Goal: Information Seeking & Learning: Learn about a topic

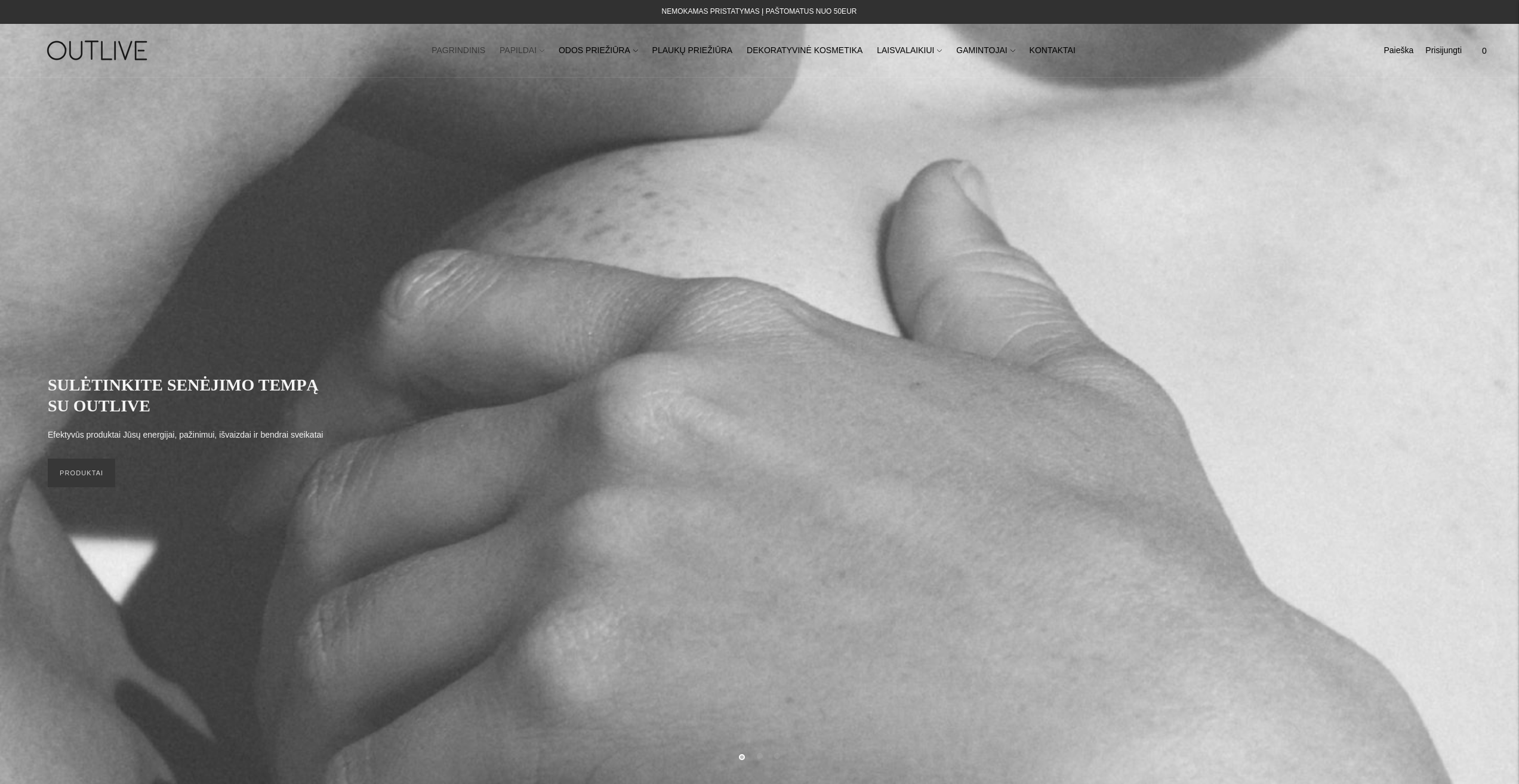
click at [530, 60] on link "PAPILDAI" at bounding box center [522, 51] width 45 height 26
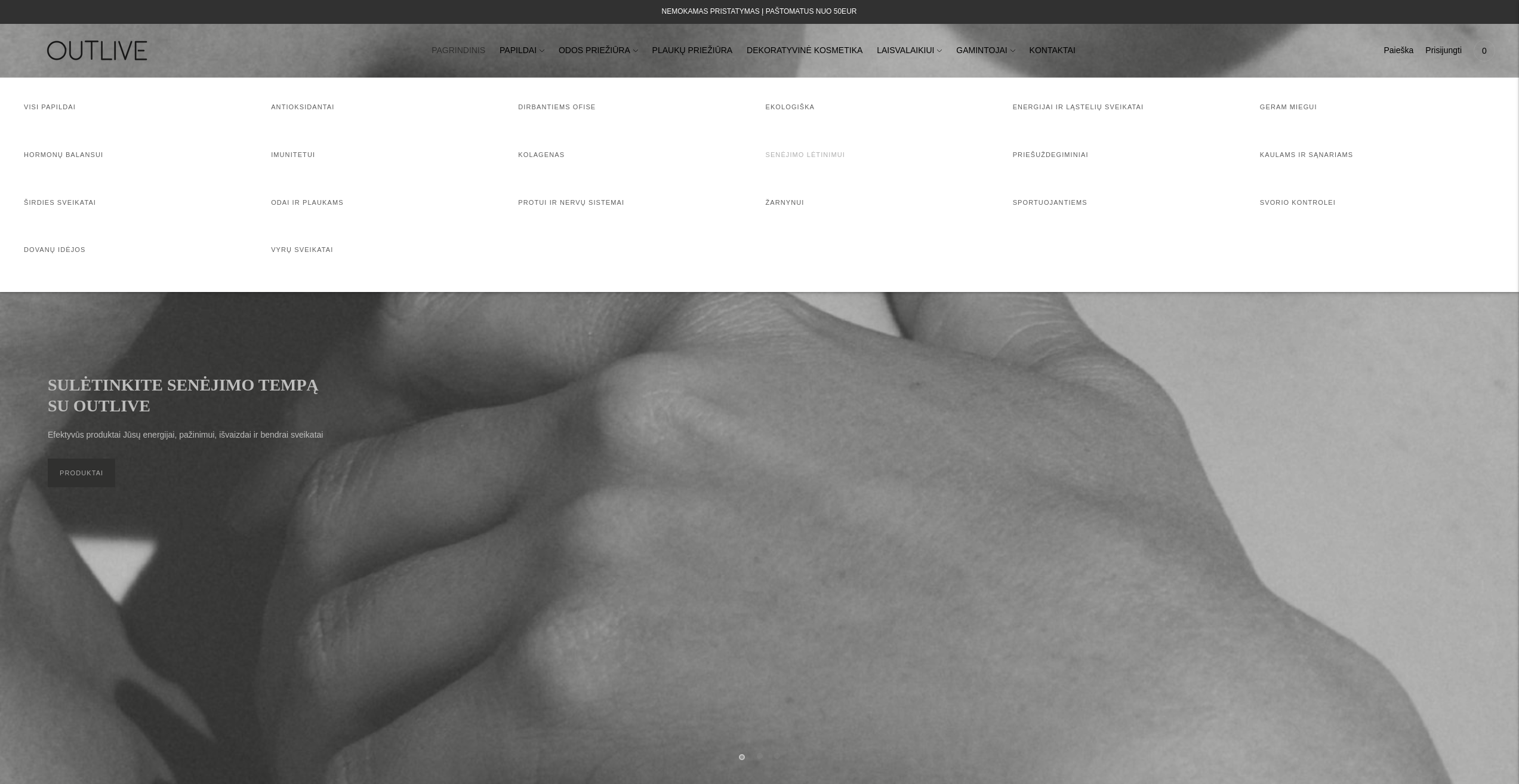
click at [809, 153] on link "Senėjimo lėtinimui" at bounding box center [805, 155] width 79 height 7
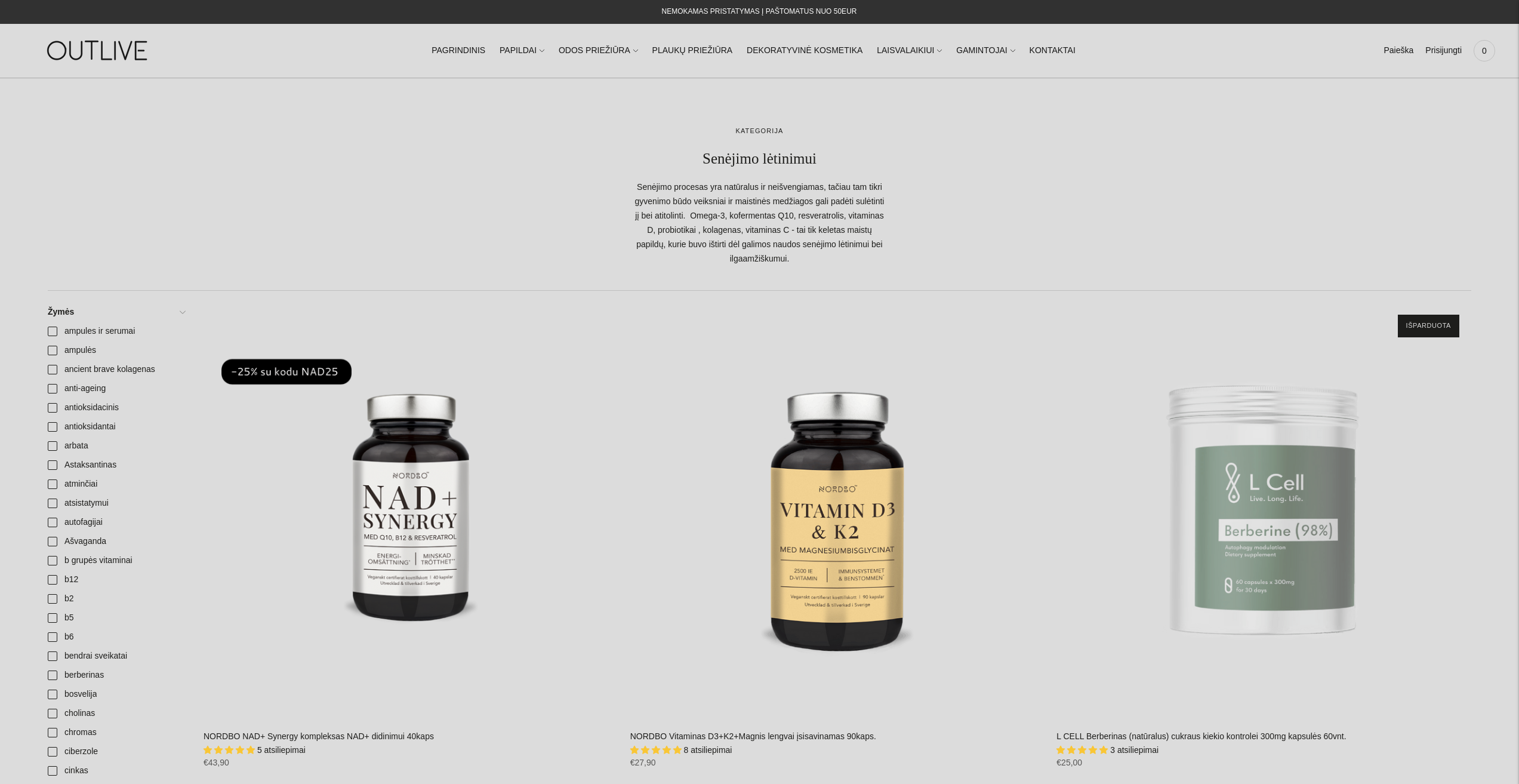
scroll to position [299, 0]
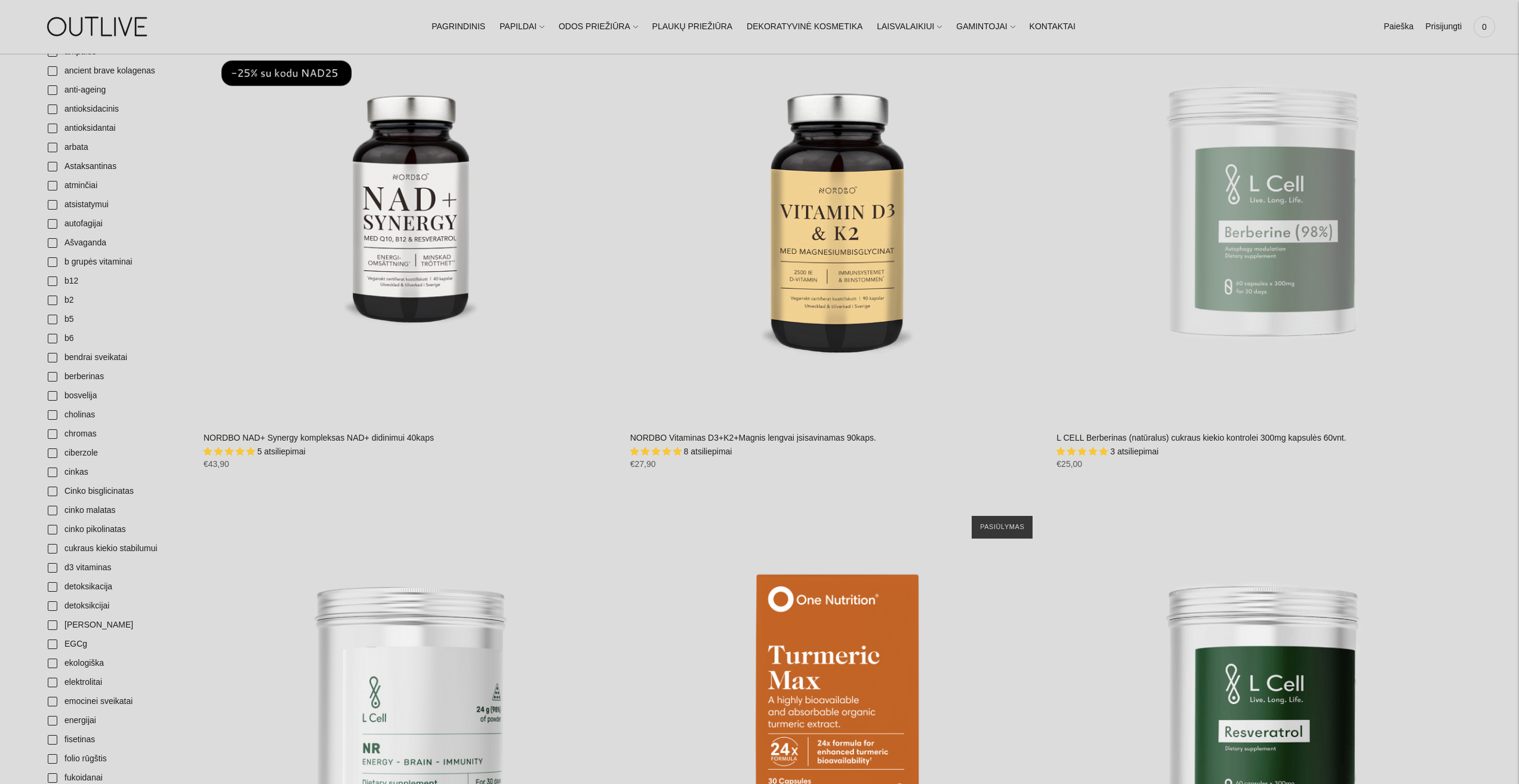
click at [273, 449] on span "5 atsiliepimai" at bounding box center [281, 452] width 48 height 10
click at [281, 450] on span "5 atsiliepimai" at bounding box center [281, 452] width 48 height 10
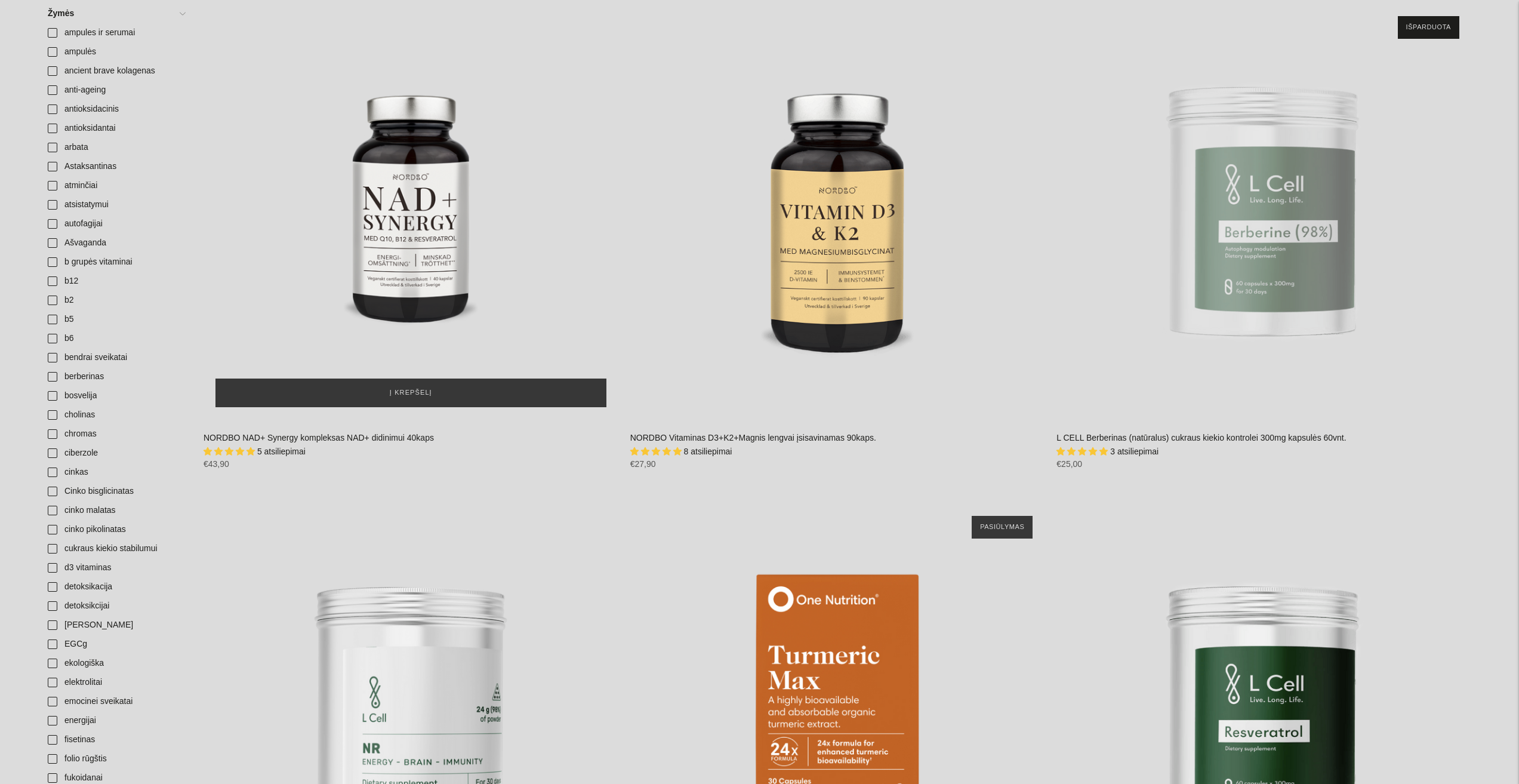
click at [378, 419] on div "NORDBO NAD+ Synergy kompleksas NAD+ didinimui 40kaps\a" at bounding box center [411, 211] width 415 height 415
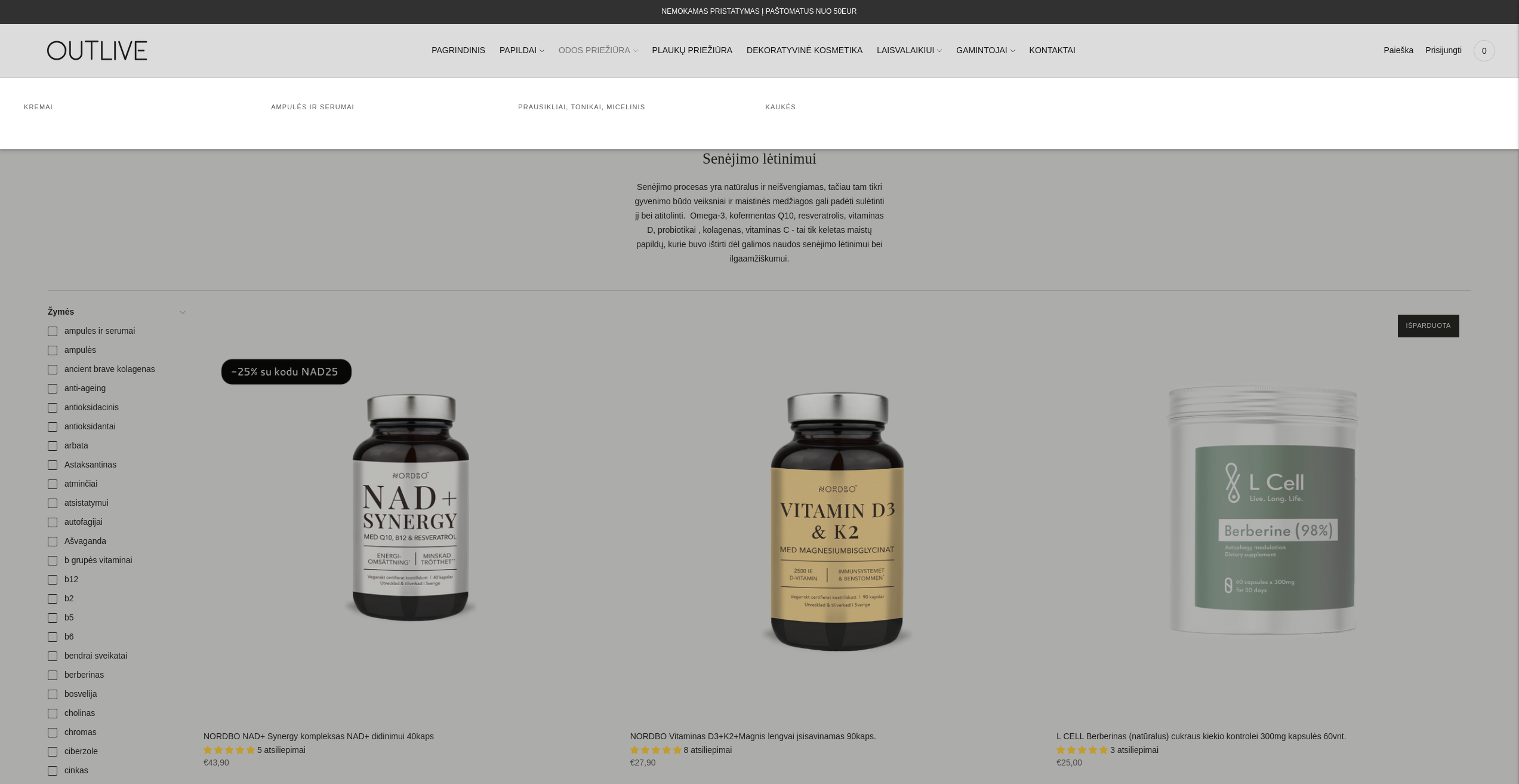
click at [606, 49] on link "ODOS PRIEŽIŪRA" at bounding box center [598, 51] width 79 height 26
click at [532, 47] on link "PAPILDAI" at bounding box center [522, 51] width 45 height 26
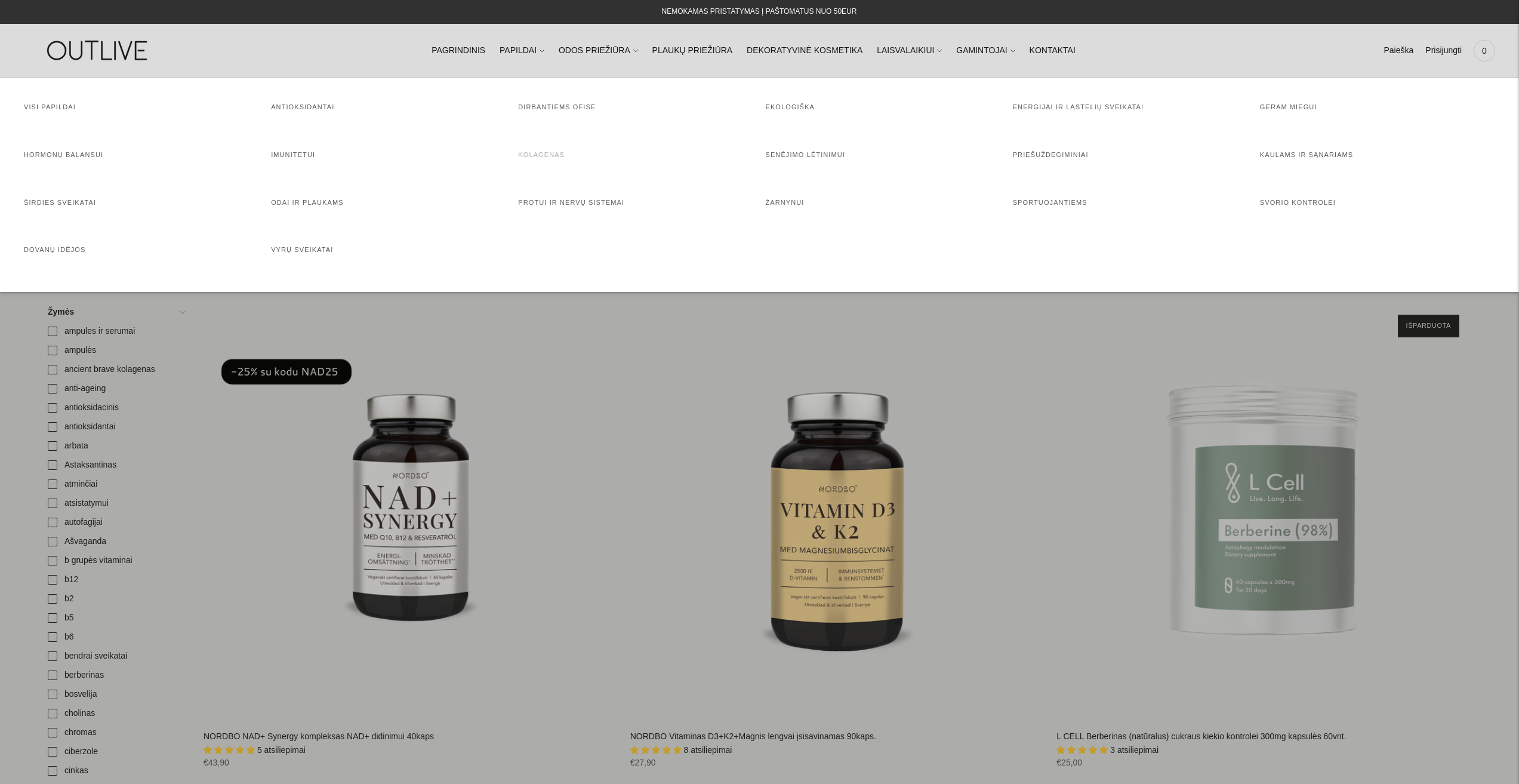
click at [543, 155] on link "Kolagenas" at bounding box center [541, 155] width 47 height 7
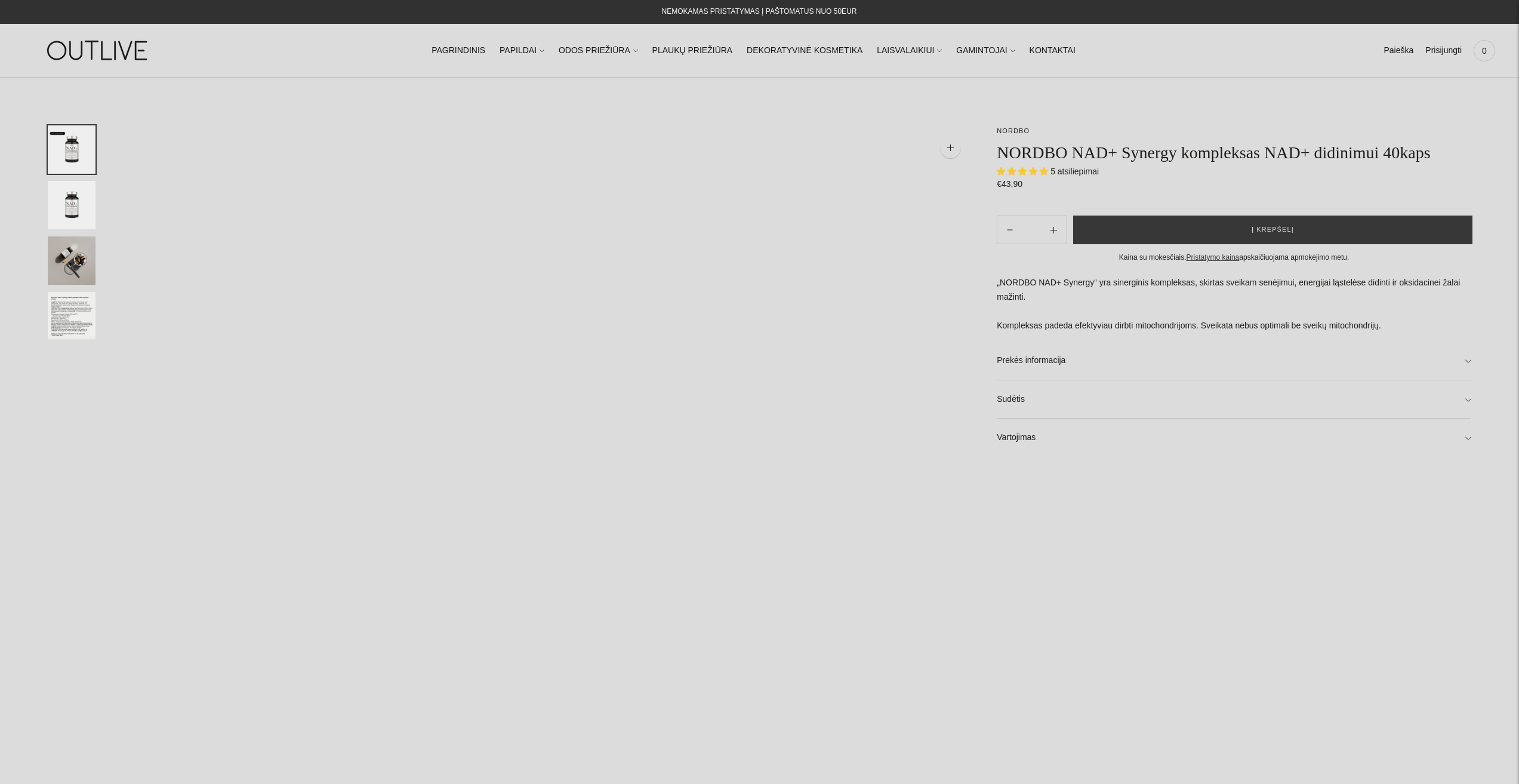
select select "**********"
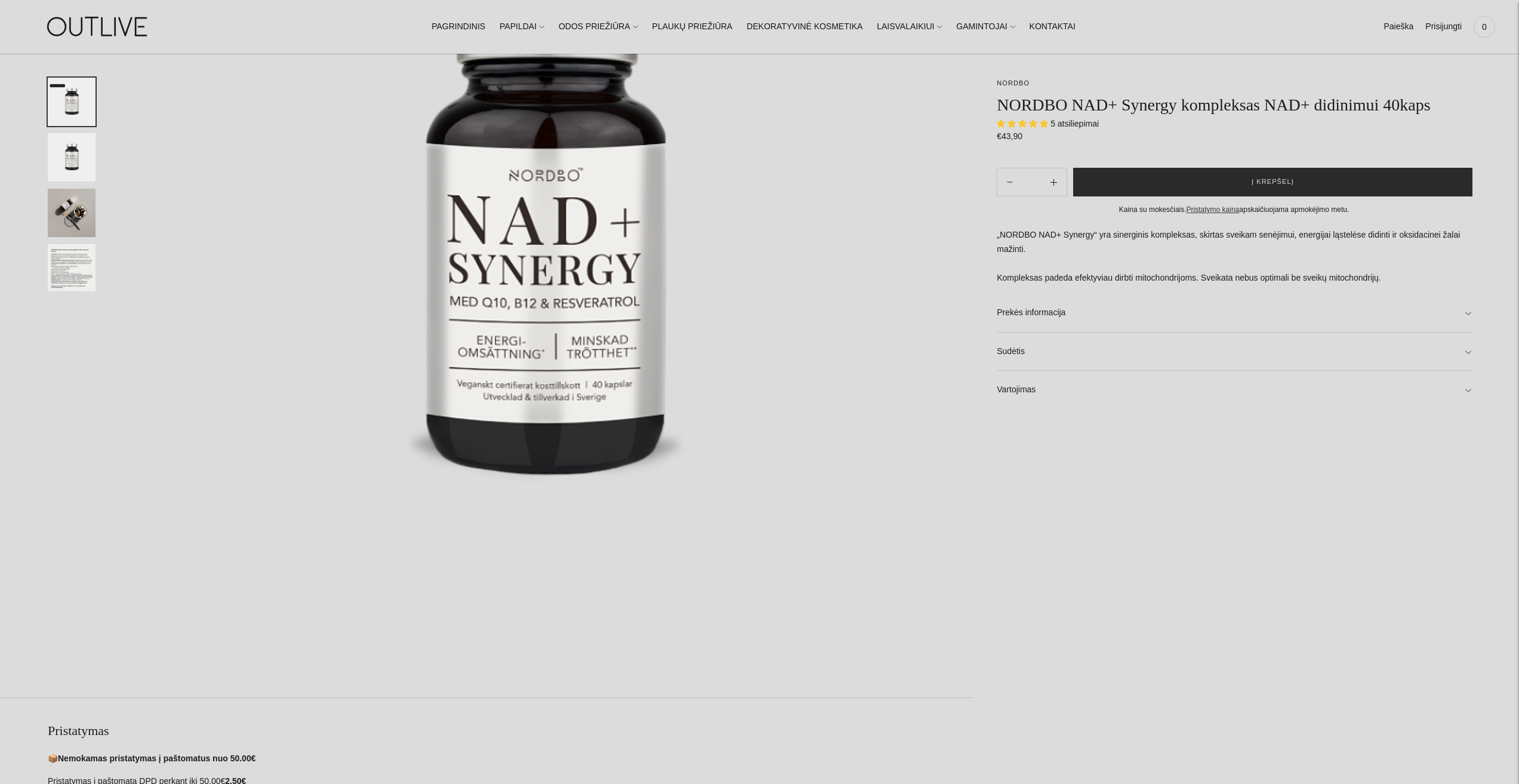
scroll to position [299, 0]
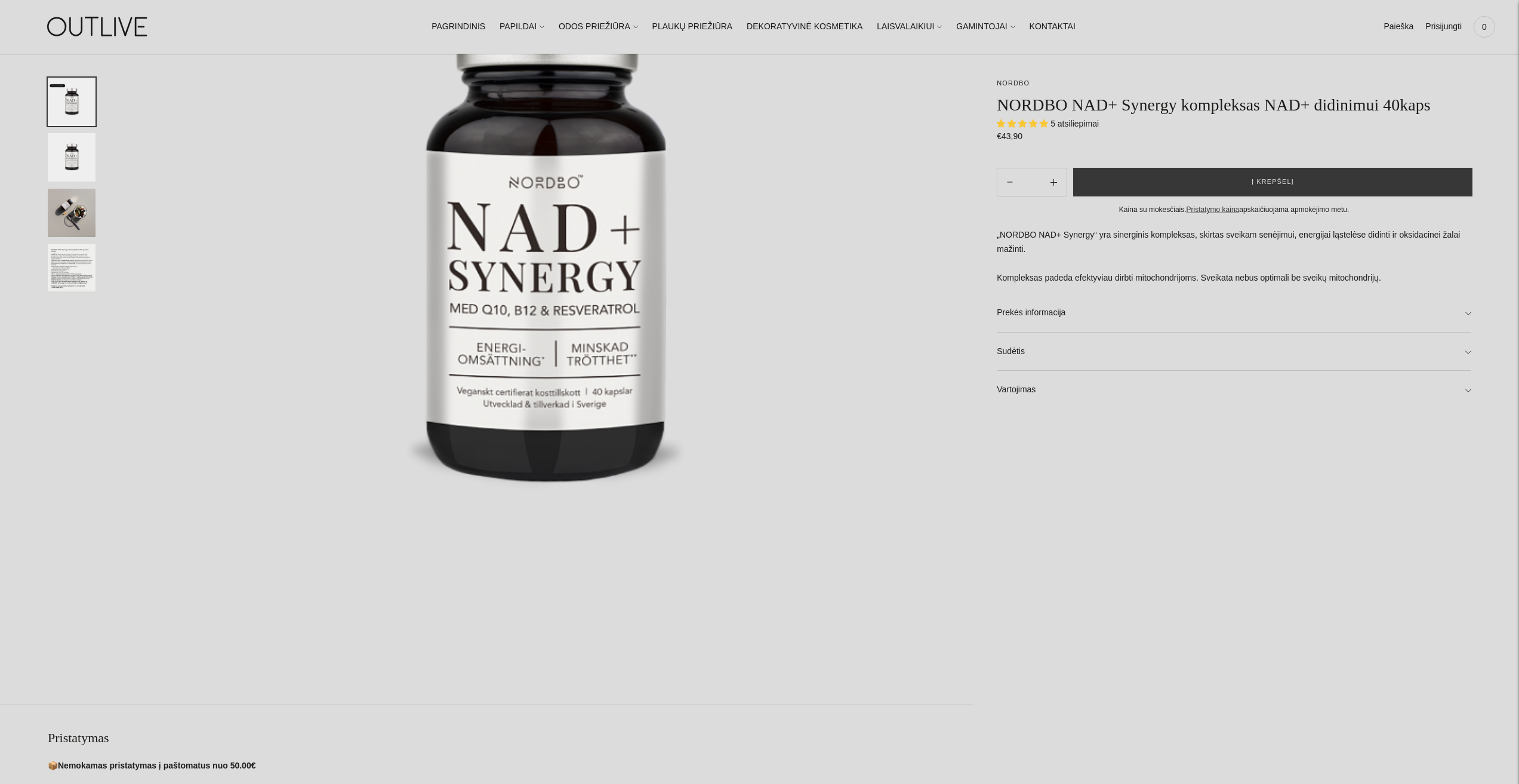
click at [1083, 128] on span "5 atsiliepimai" at bounding box center [1075, 124] width 48 height 10
click at [1468, 332] on link "Prekės informacija" at bounding box center [1234, 313] width 475 height 38
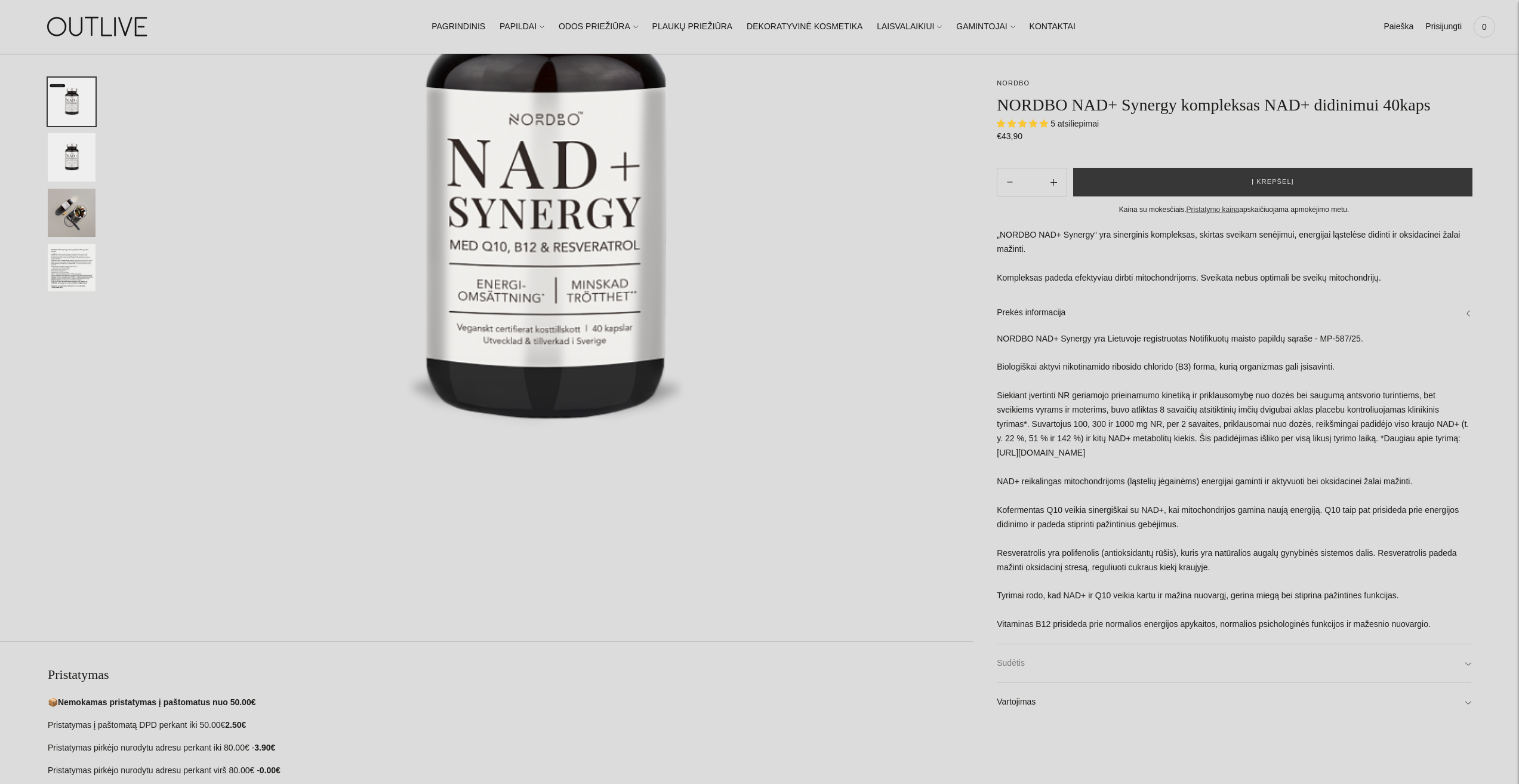
scroll to position [358, 0]
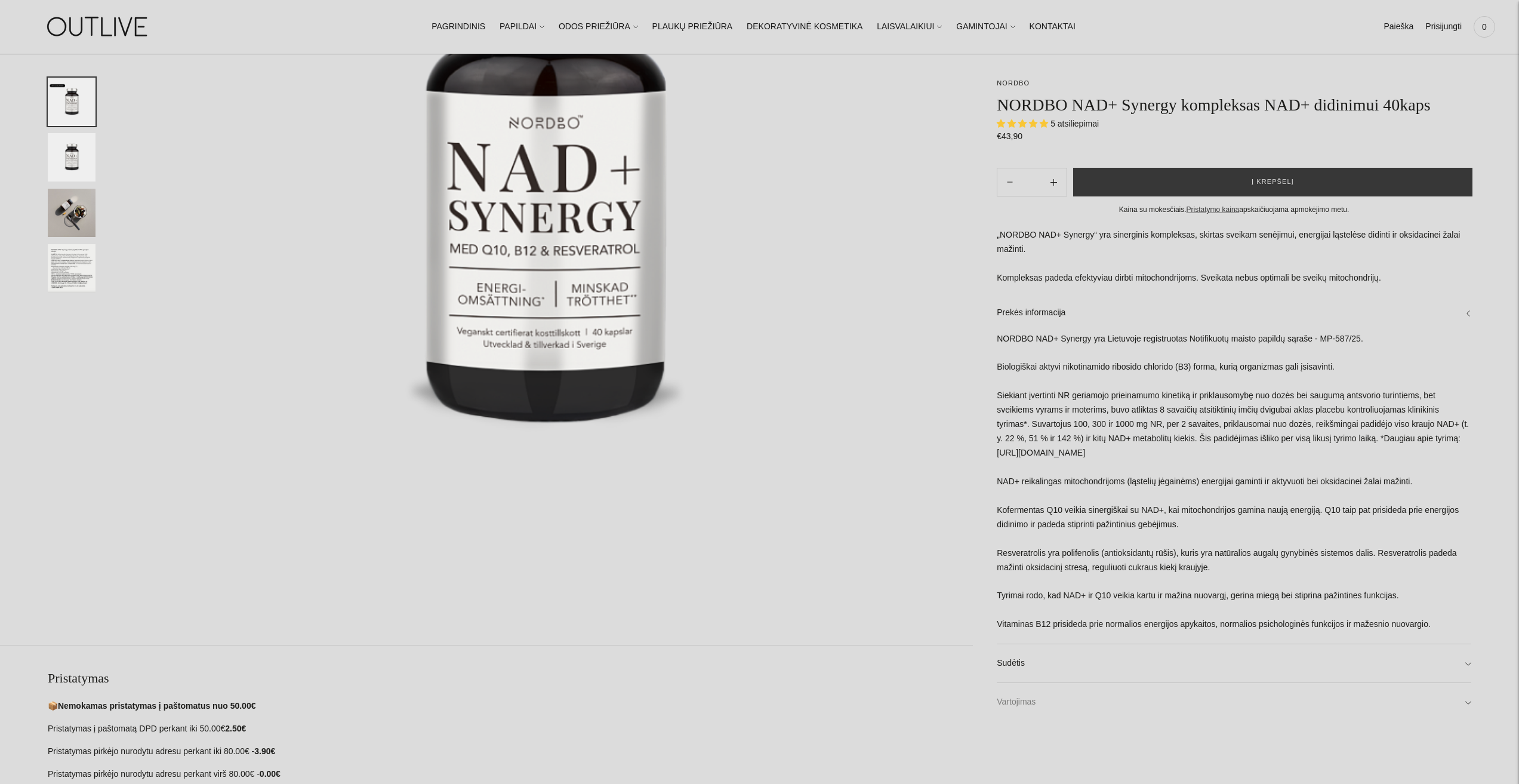
click at [1463, 720] on link "Vartojimas" at bounding box center [1234, 701] width 475 height 38
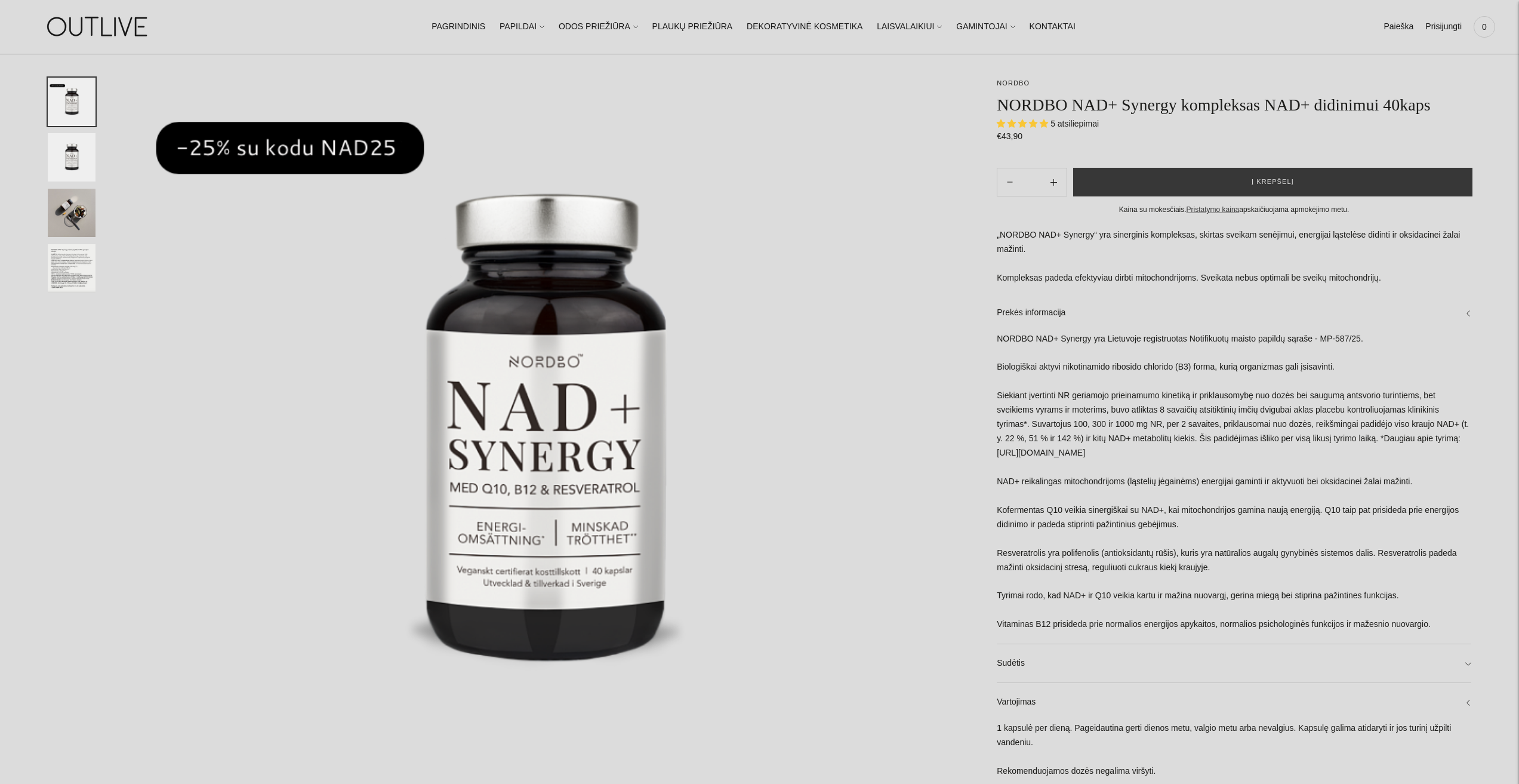
scroll to position [0, 0]
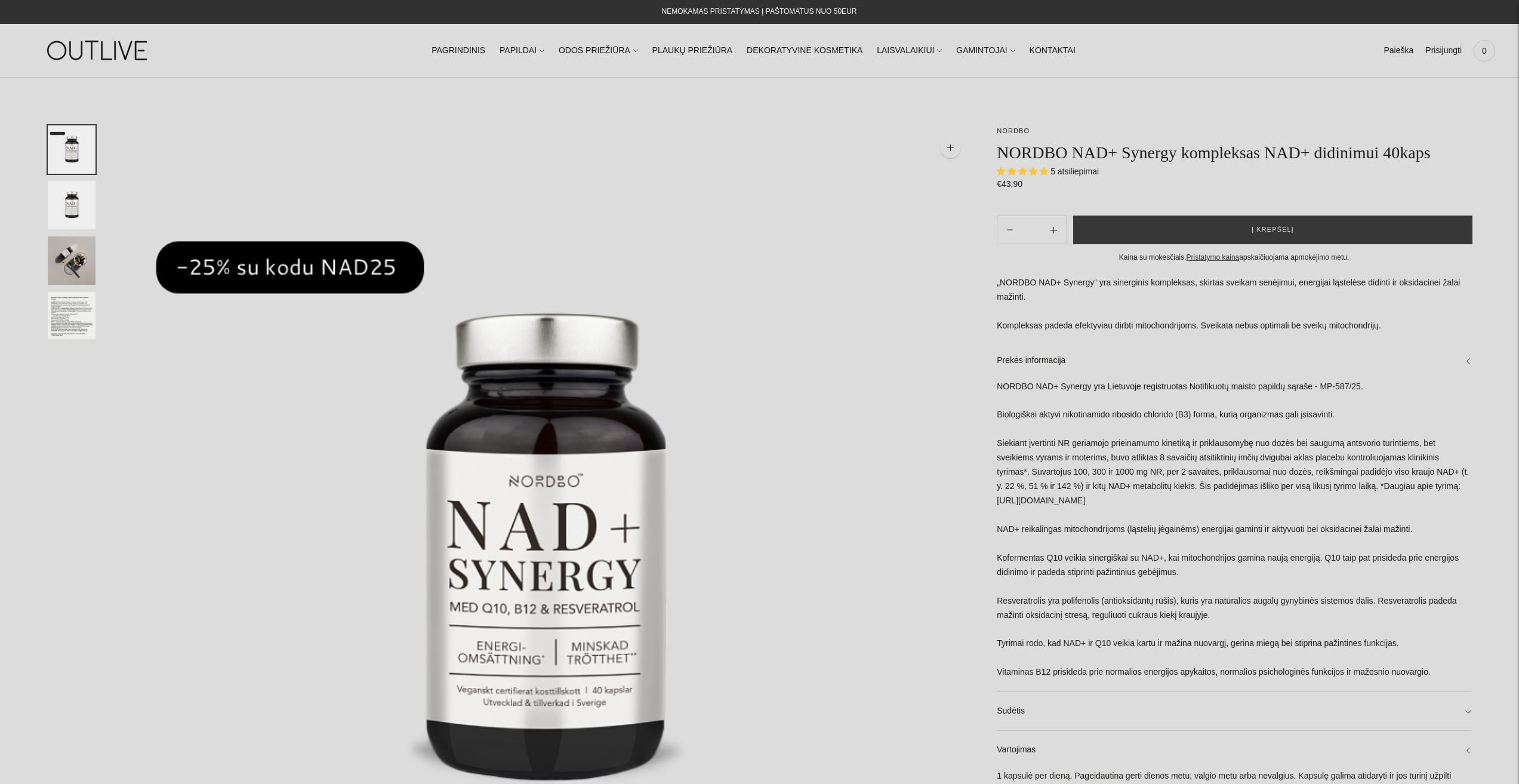
click at [70, 266] on img "Translation missing: en.general.accessibility.image_thumbail" at bounding box center [71, 260] width 47 height 48
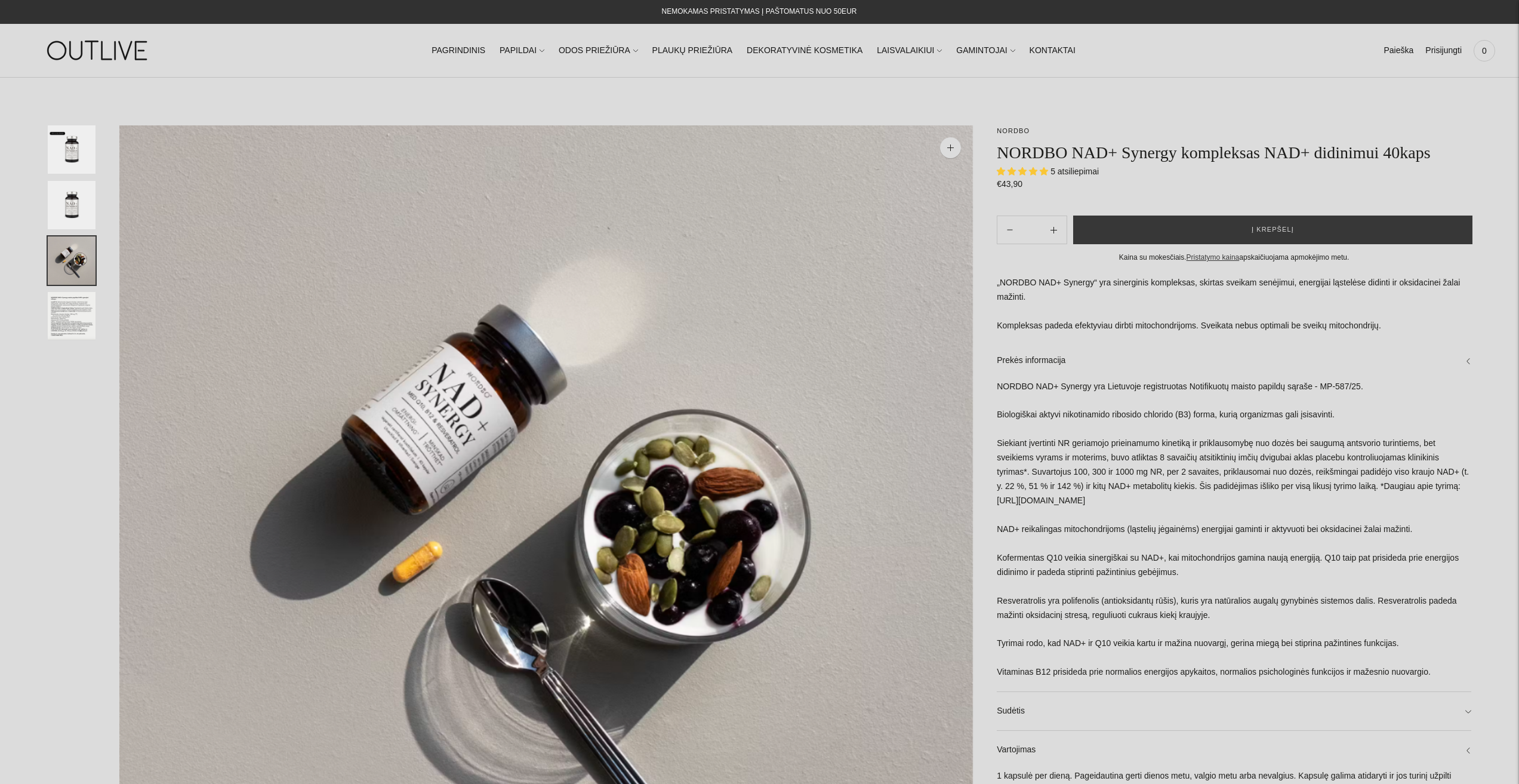
click at [70, 317] on img "Translation missing: en.general.accessibility.image_thumbail" at bounding box center [71, 316] width 47 height 48
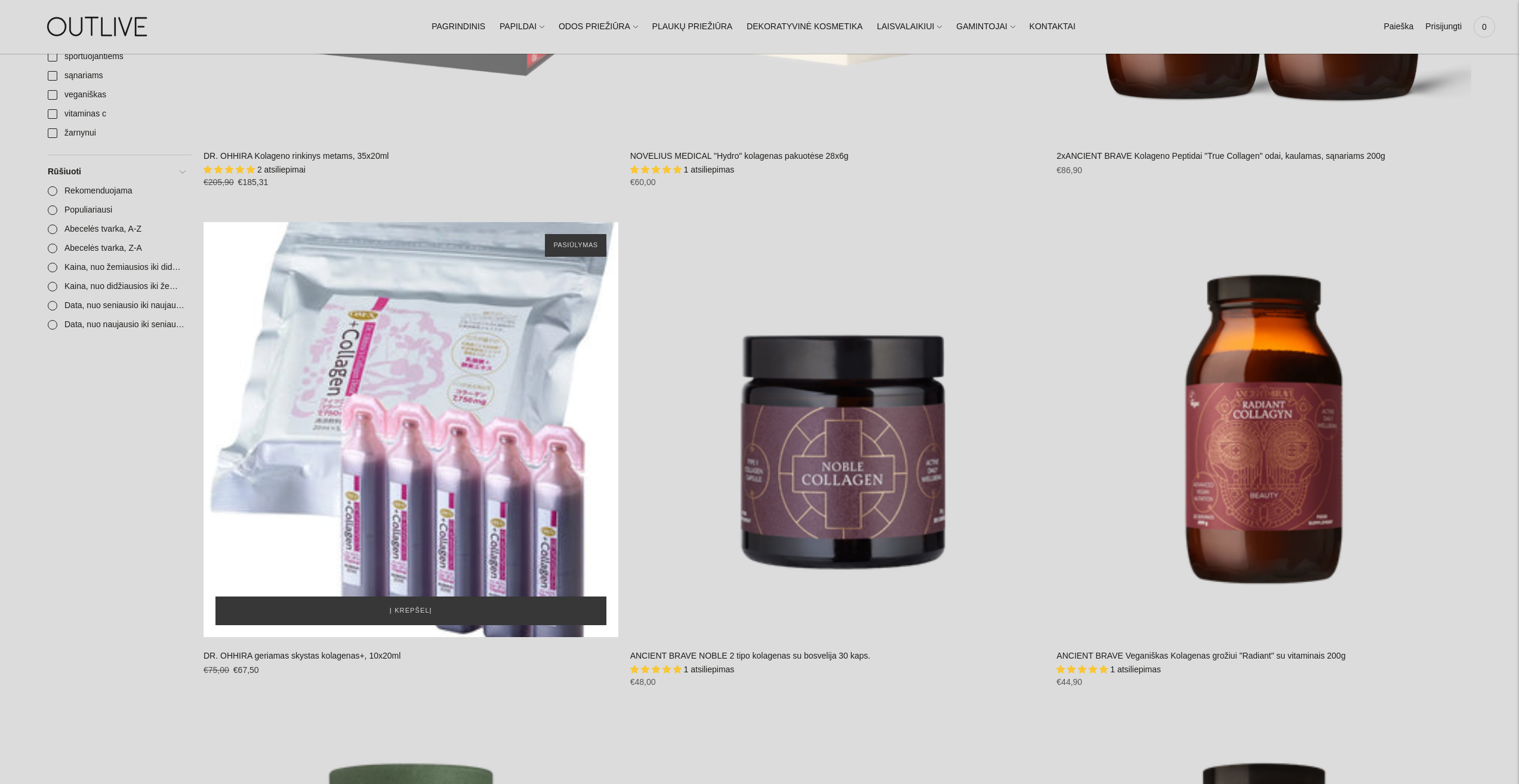
scroll to position [358, 0]
